Goal: Task Accomplishment & Management: Use online tool/utility

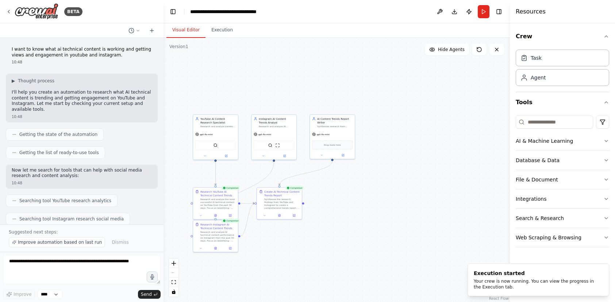
scroll to position [719, 0]
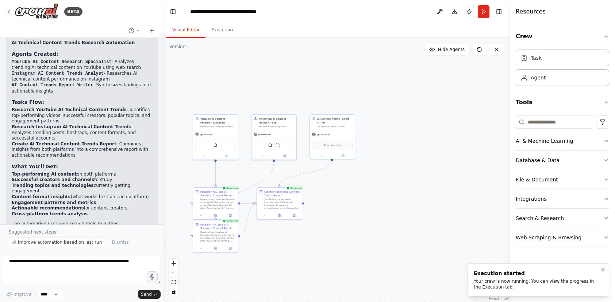
click at [524, 286] on div "Your crew is now running. You can view the progress in the Execution tab." at bounding box center [537, 285] width 126 height 12
click at [603, 270] on icon "Notifications (F8)" at bounding box center [602, 270] width 3 height 3
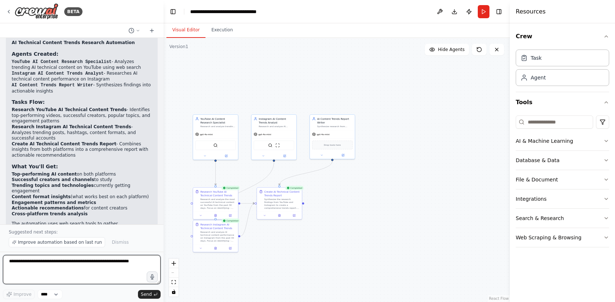
click at [60, 267] on textarea at bounding box center [82, 269] width 158 height 29
click at [68, 264] on textarea at bounding box center [82, 269] width 158 height 29
click at [547, 238] on button "Web Scraping & Browsing" at bounding box center [562, 237] width 93 height 19
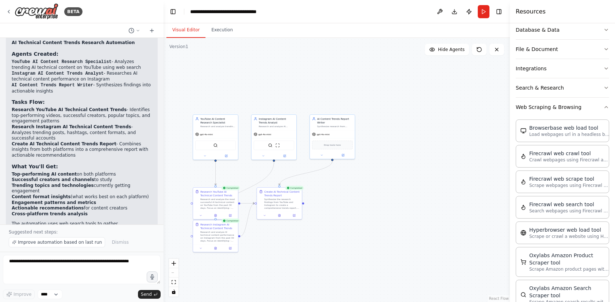
scroll to position [0, 0]
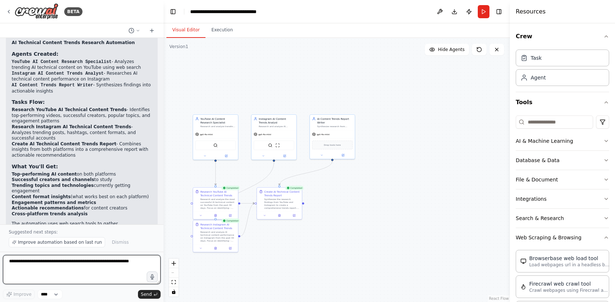
click at [81, 265] on textarea at bounding box center [82, 269] width 158 height 29
click at [28, 262] on textarea "**********" at bounding box center [82, 269] width 158 height 29
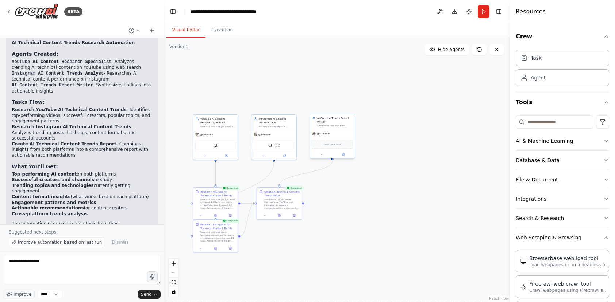
click at [343, 132] on div "gpt-4o-mini" at bounding box center [332, 134] width 45 height 8
click at [334, 129] on div "AI Content Trends Report Writer Synthesize research from YouTube and Instagram …" at bounding box center [332, 121] width 45 height 15
click at [72, 263] on textarea "**********" at bounding box center [82, 269] width 158 height 29
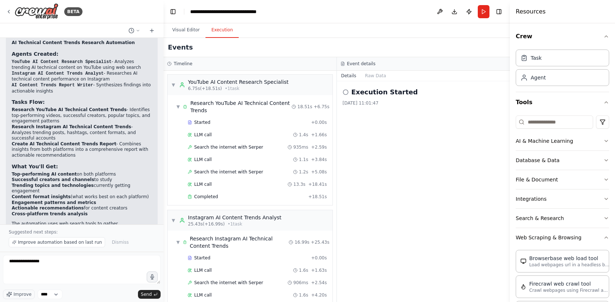
click at [223, 30] on button "Execution" at bounding box center [221, 30] width 33 height 15
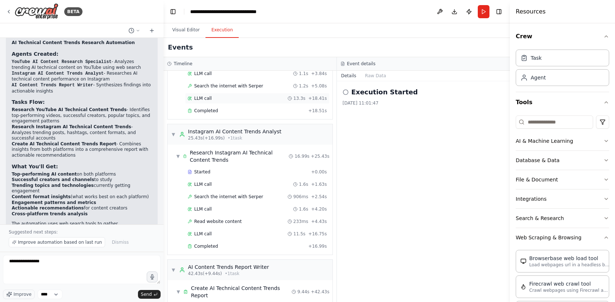
scroll to position [133, 0]
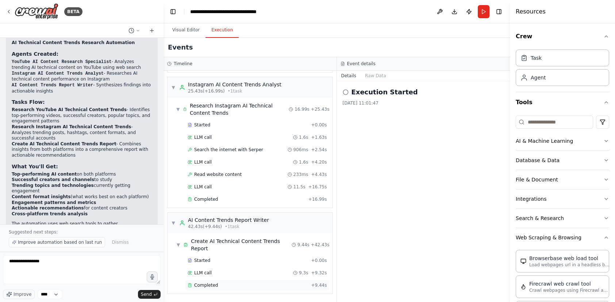
click at [220, 287] on div "Completed" at bounding box center [248, 286] width 120 height 6
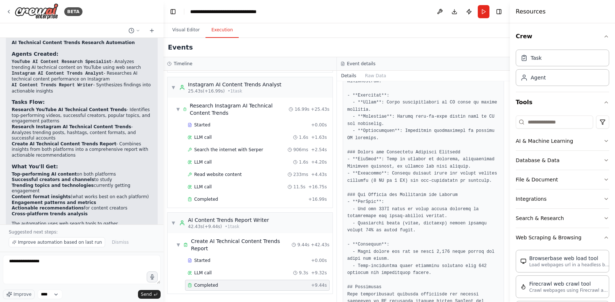
scroll to position [786, 0]
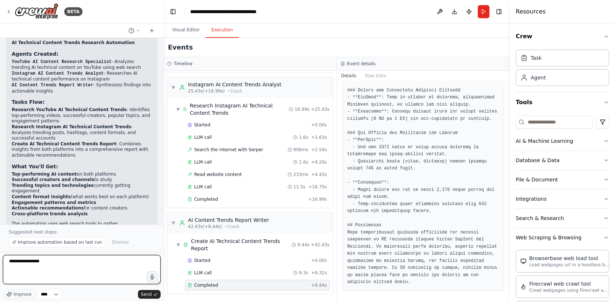
click at [50, 266] on textarea "**********" at bounding box center [82, 269] width 158 height 29
drag, startPoint x: 50, startPoint y: 266, endPoint x: -13, endPoint y: 258, distance: 63.6
click at [0, 258] on html "BETA I want to know what ai technical content is working and getting views and …" at bounding box center [307, 151] width 615 height 302
type textarea "**********"
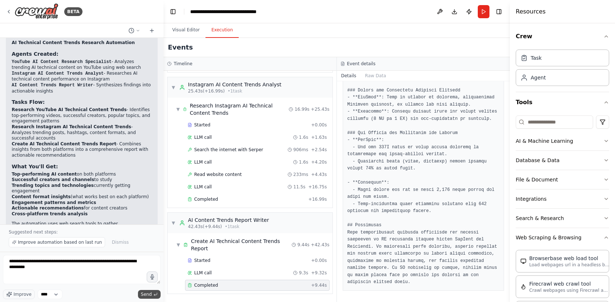
click at [145, 295] on span "Send" at bounding box center [146, 295] width 11 height 6
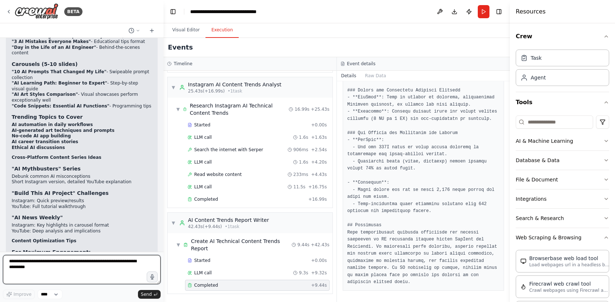
scroll to position [1190, 0]
